Goal: Task Accomplishment & Management: Use online tool/utility

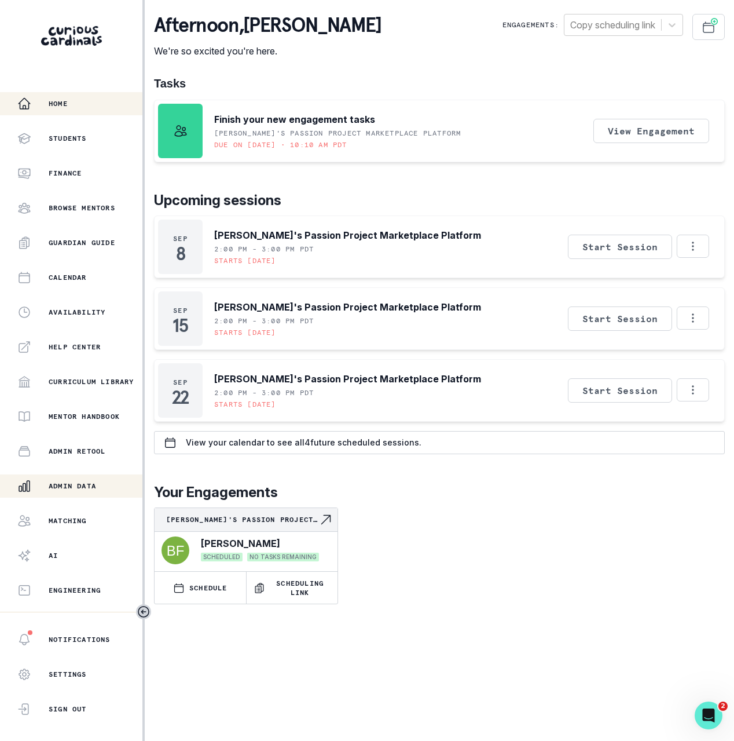
click at [109, 481] on div "Admin Data" at bounding box center [79, 486] width 125 height 14
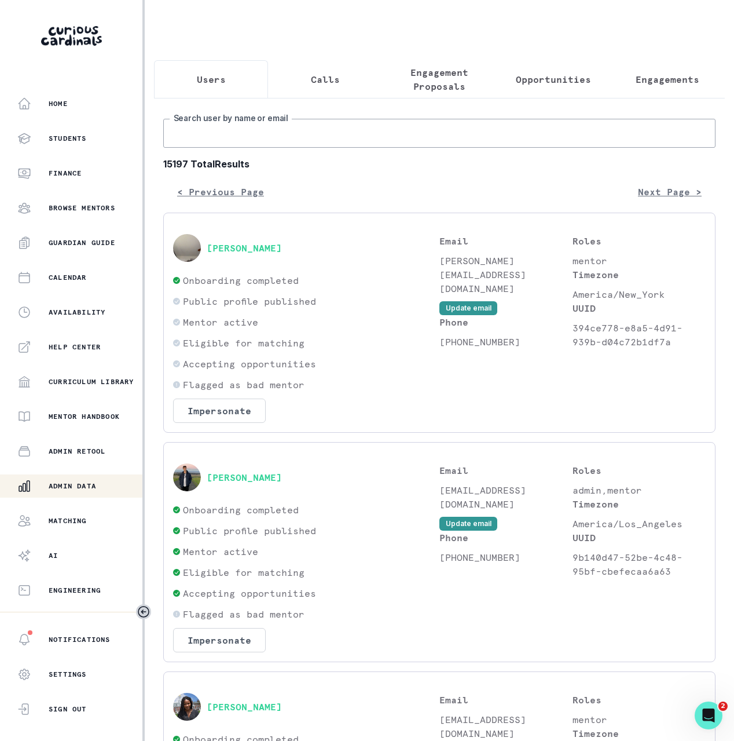
click at [352, 141] on input "Search user by name or email" at bounding box center [439, 133] width 552 height 29
paste input "[PERSON_NAME]"
type input "[PERSON_NAME]"
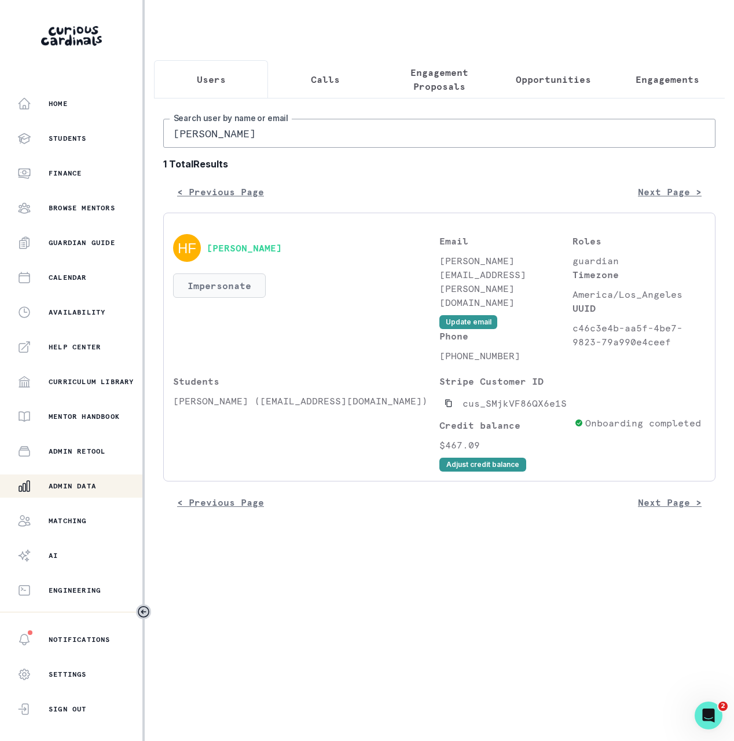
click at [252, 289] on button "Impersonate" at bounding box center [219, 285] width 93 height 24
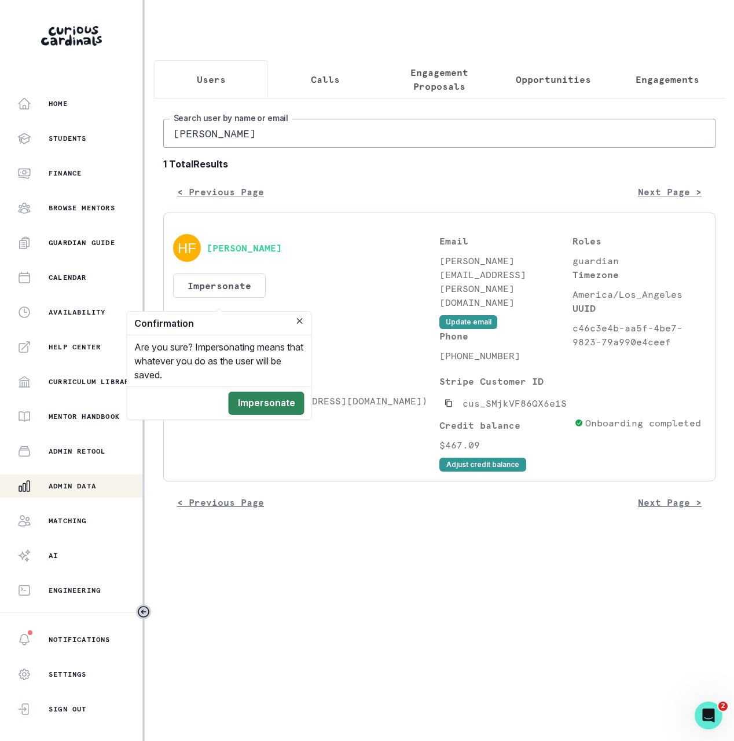
click at [285, 400] on button "Impersonate" at bounding box center [267, 402] width 76 height 23
